Goal: Check status: Check status

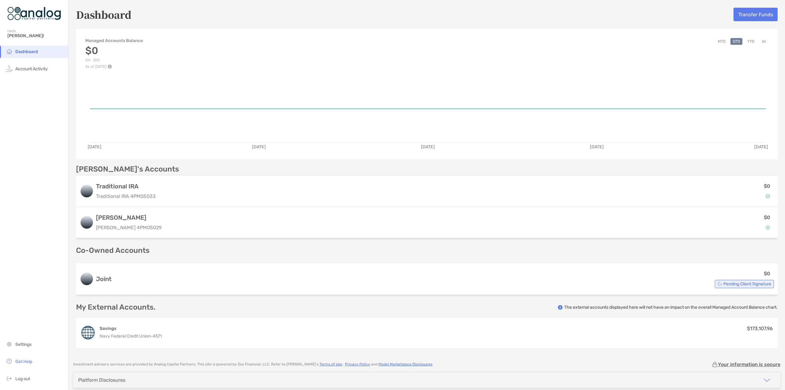
scroll to position [26, 0]
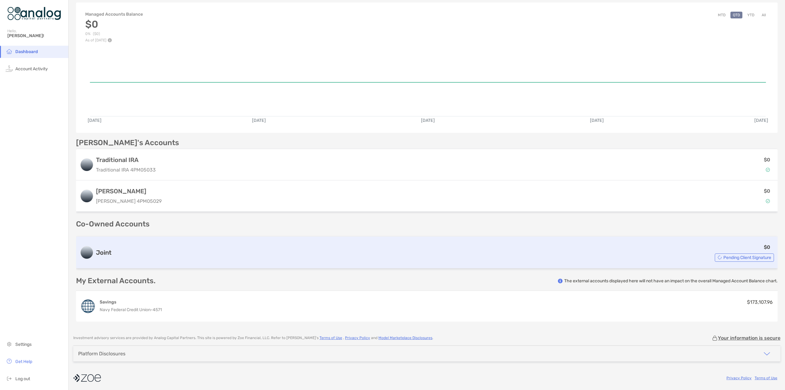
click at [728, 257] on span "Pending Client Signature" at bounding box center [748, 257] width 48 height 3
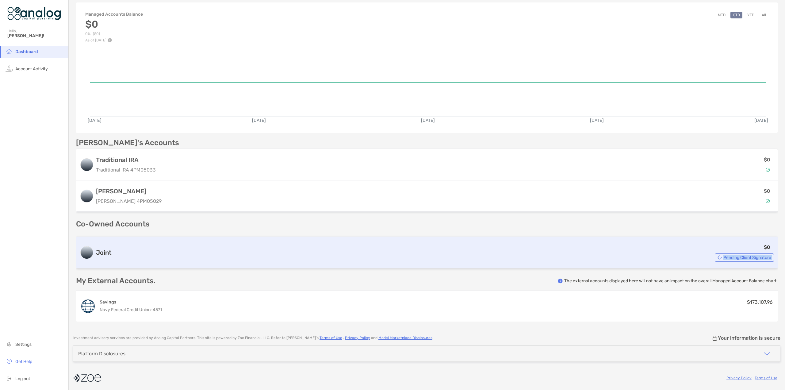
click at [728, 257] on span "Pending Client Signature" at bounding box center [748, 257] width 48 height 3
click at [673, 249] on div "$0 Pending Client Signature" at bounding box center [444, 252] width 660 height 18
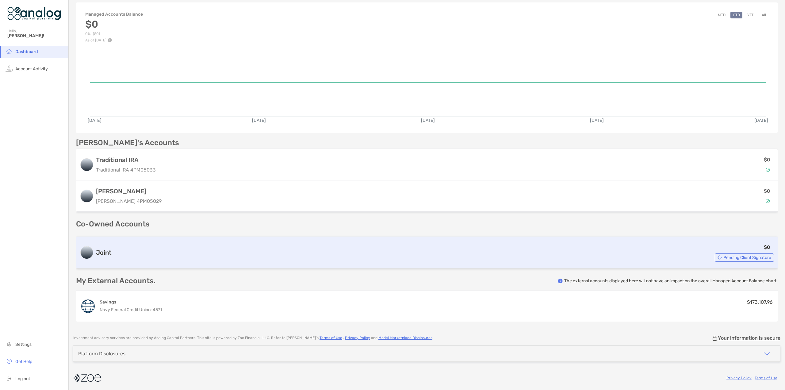
drag, startPoint x: 617, startPoint y: 246, endPoint x: 593, endPoint y: 244, distance: 23.4
click at [593, 244] on div "$0 Pending Client Signature" at bounding box center [444, 252] width 660 height 18
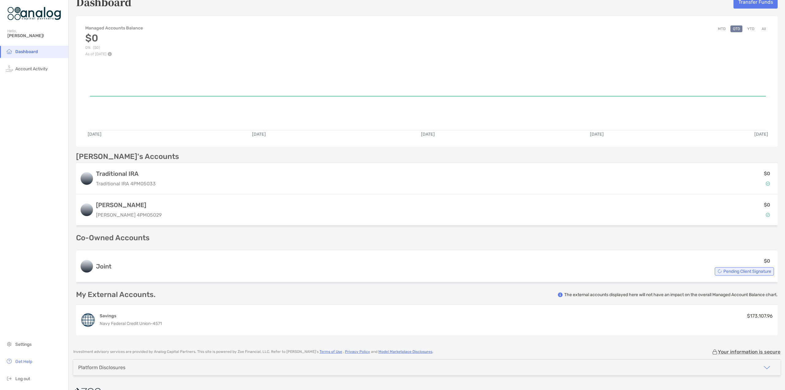
scroll to position [0, 0]
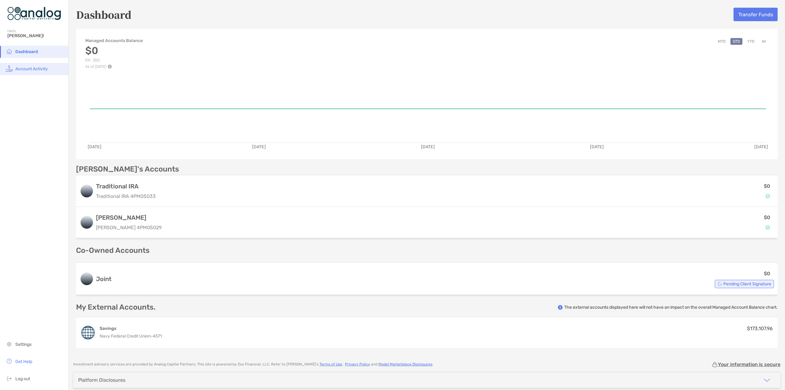
click at [20, 69] on span "Account Activity" at bounding box center [31, 68] width 33 height 5
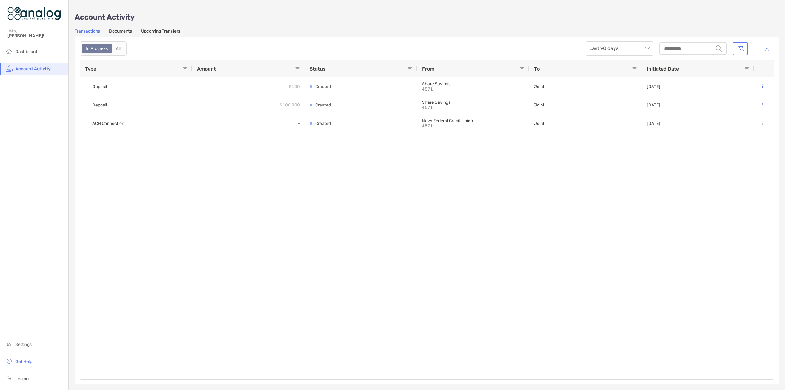
click at [123, 31] on link "Documents" at bounding box center [120, 32] width 23 height 7
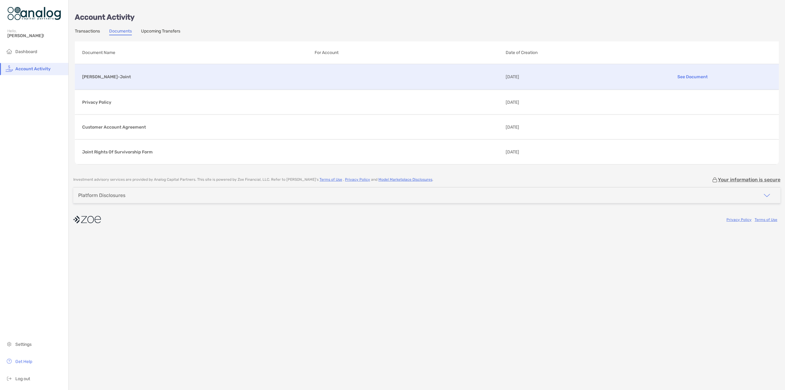
click at [114, 71] on div "[PERSON_NAME]-Joint See Document [DATE]" at bounding box center [427, 76] width 704 height 25
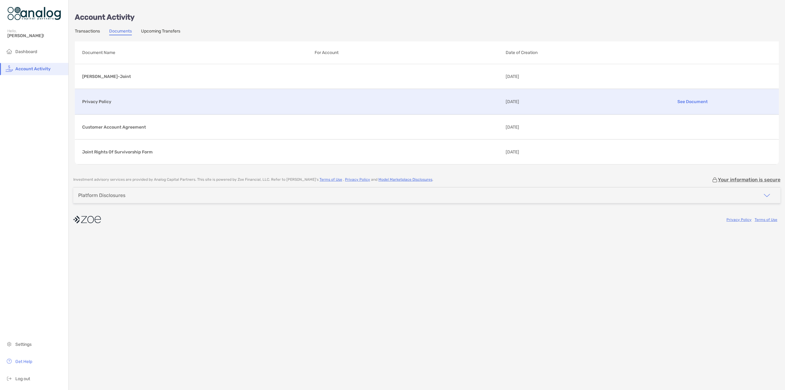
click at [123, 103] on p "Privacy Policy" at bounding box center [196, 102] width 228 height 8
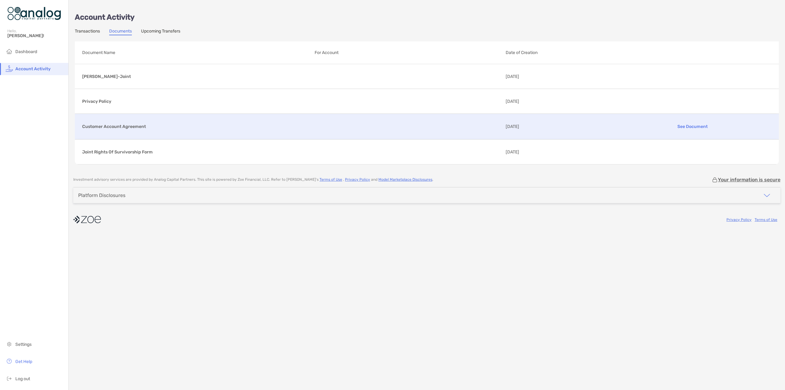
click at [127, 125] on p "Customer Account Agreement" at bounding box center [196, 127] width 228 height 8
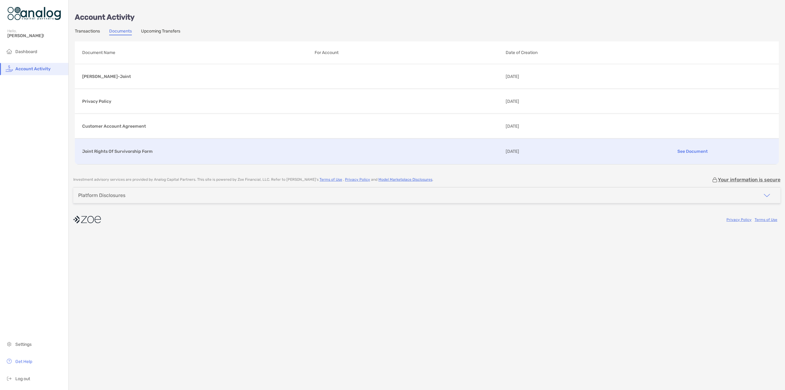
click at [146, 150] on p "Joint Rights Of Survivorship Form" at bounding box center [196, 152] width 228 height 8
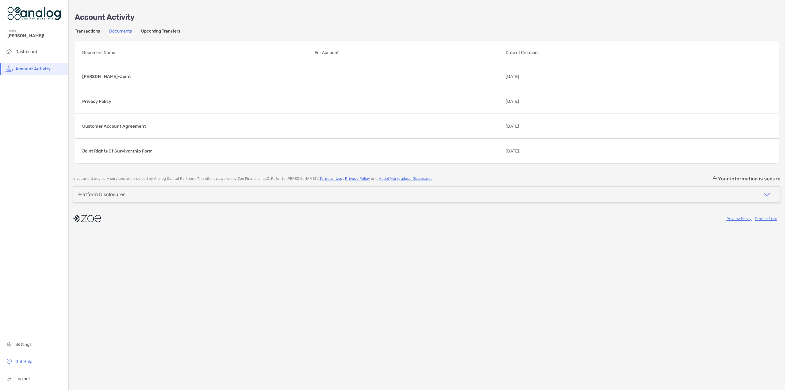
click at [148, 27] on div "Account Activity Transactions Documents Upcoming Transfers Document Name For Ac…" at bounding box center [427, 85] width 717 height 170
click at [152, 32] on link "Upcoming Transfers" at bounding box center [160, 32] width 39 height 7
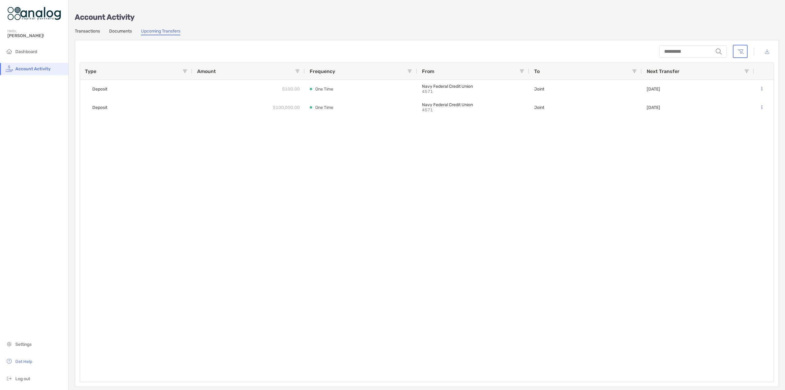
click at [91, 29] on link "Transactions" at bounding box center [87, 32] width 25 height 7
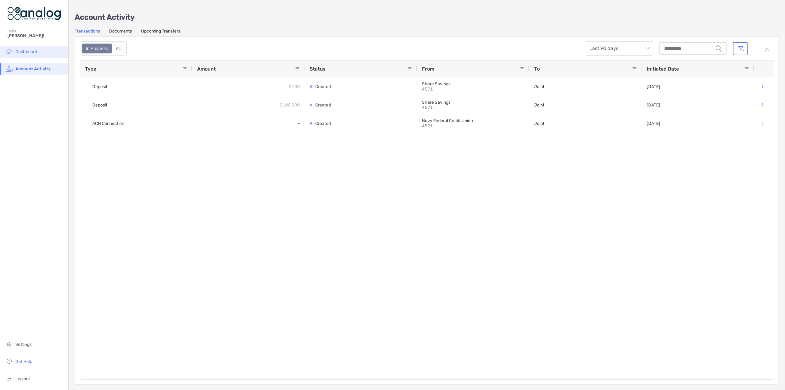
click at [25, 51] on span "Dashboard" at bounding box center [26, 51] width 22 height 5
